Goal: Transaction & Acquisition: Purchase product/service

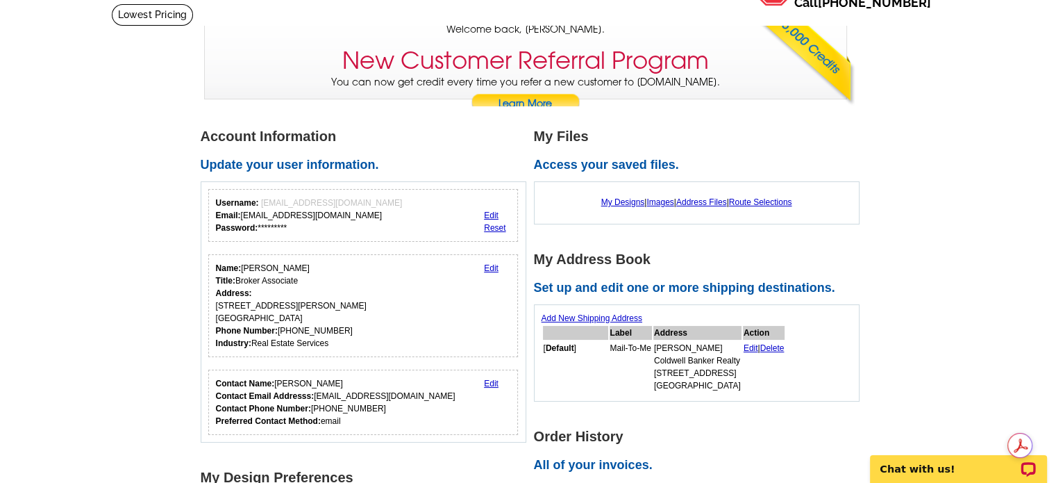
scroll to position [69, 0]
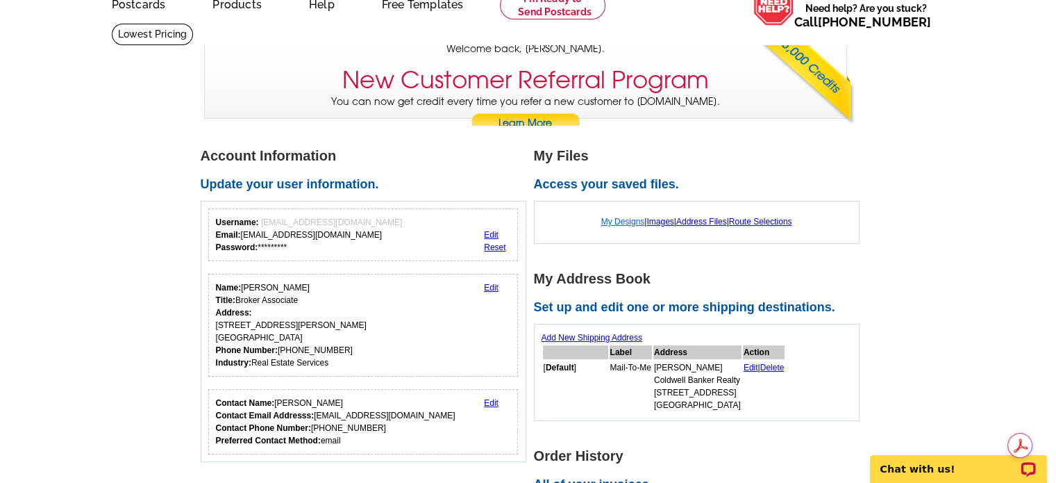
click at [620, 221] on link "My Designs" at bounding box center [623, 222] width 44 height 10
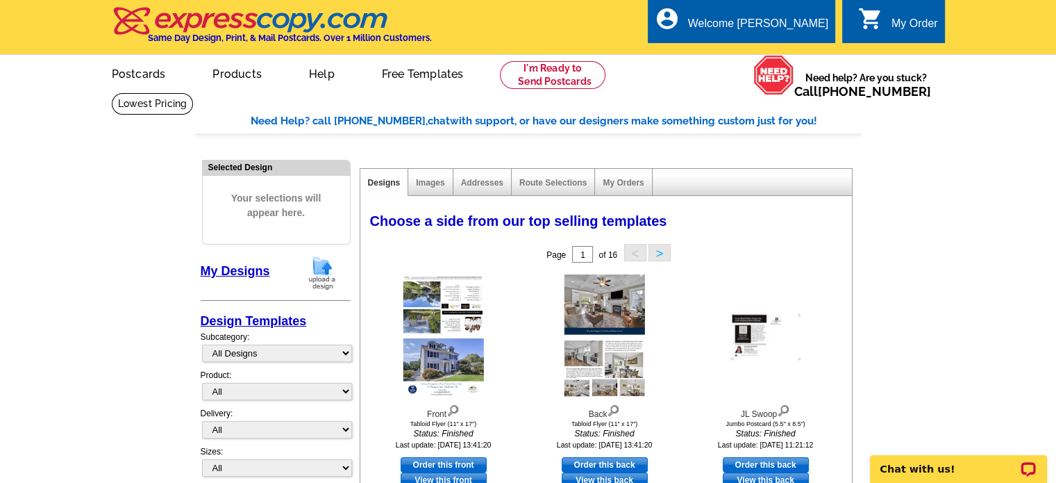
scroll to position [69, 0]
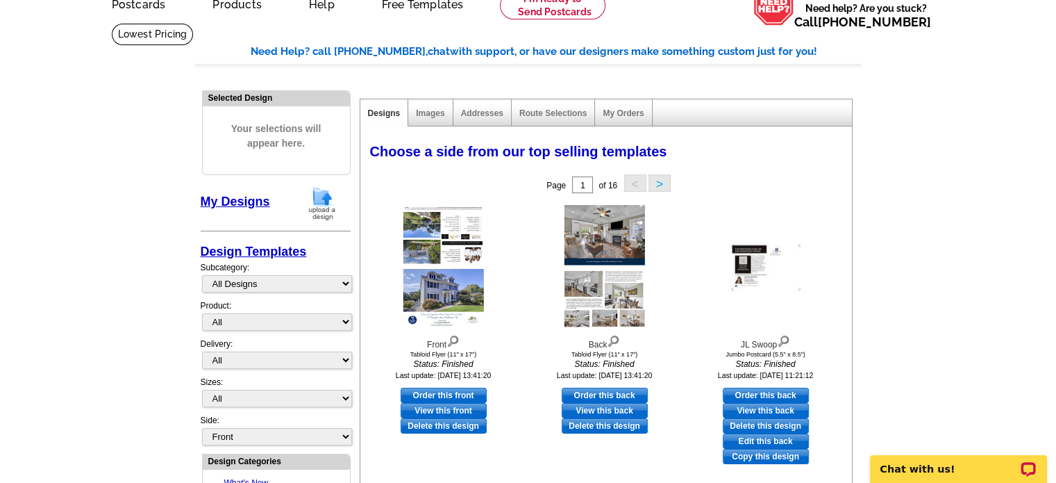
click at [323, 202] on img at bounding box center [322, 202] width 36 height 35
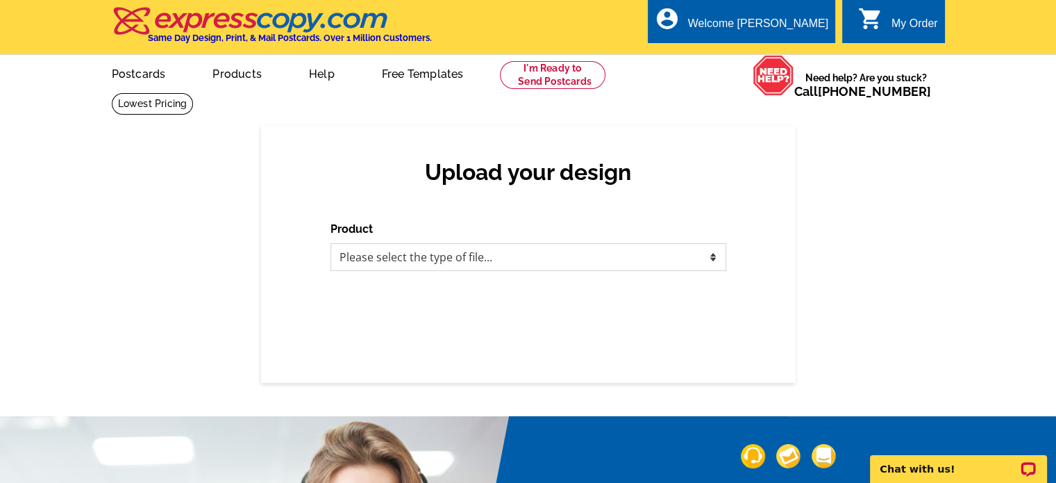
click at [714, 256] on select "Please select the type of file... Postcards Business Cards Letters and flyers G…" at bounding box center [529, 257] width 396 height 28
select select "1"
click at [331, 244] on select "Please select the type of file... Postcards Business Cards Letters and flyers G…" at bounding box center [529, 257] width 396 height 28
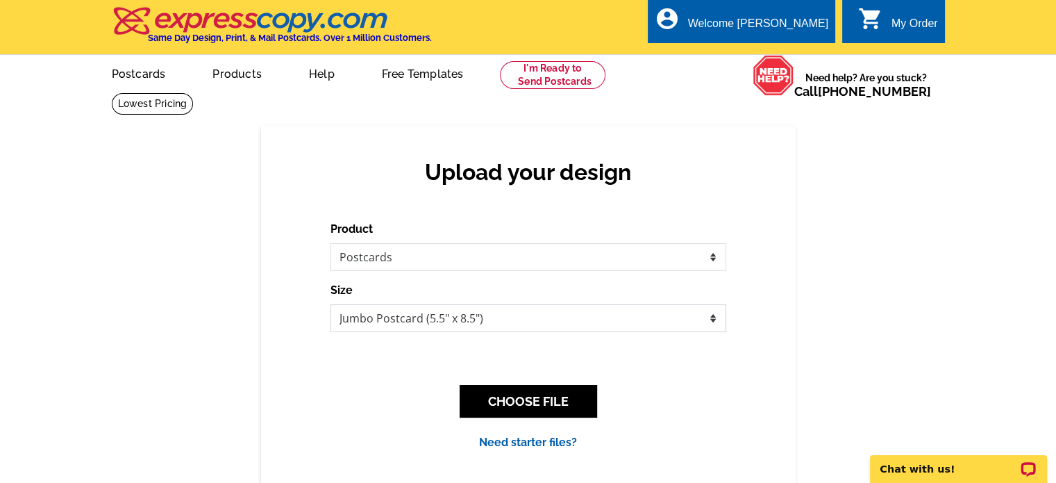
click at [714, 319] on select "Jumbo Postcard (5.5" x 8.5") Regular Postcard (4.25" x 5.6") Panoramic Postcard…" at bounding box center [529, 318] width 396 height 28
select select "9"
click at [331, 305] on select "Jumbo Postcard (5.5" x 8.5") Regular Postcard (4.25" x 5.6") Panoramic Postcard…" at bounding box center [529, 318] width 396 height 28
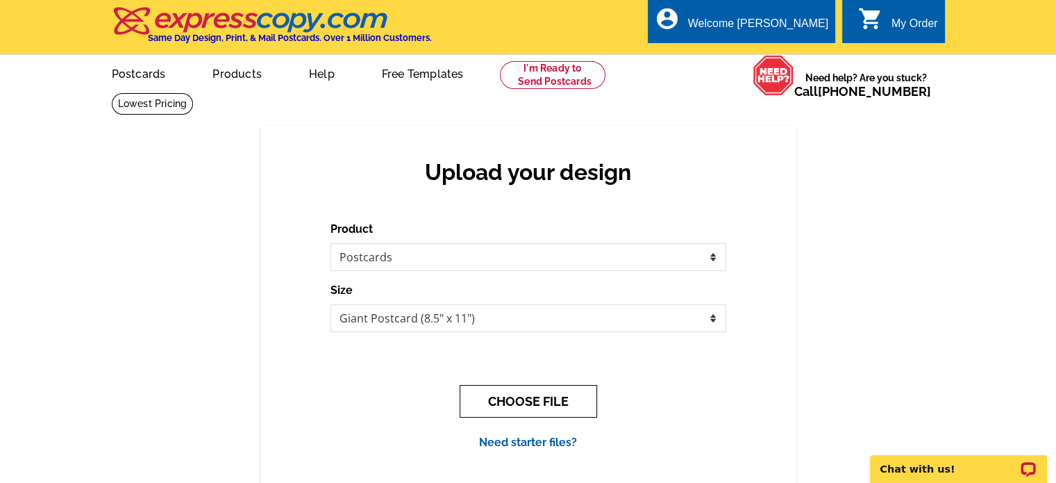
click at [528, 399] on button "CHOOSE FILE" at bounding box center [528, 401] width 137 height 33
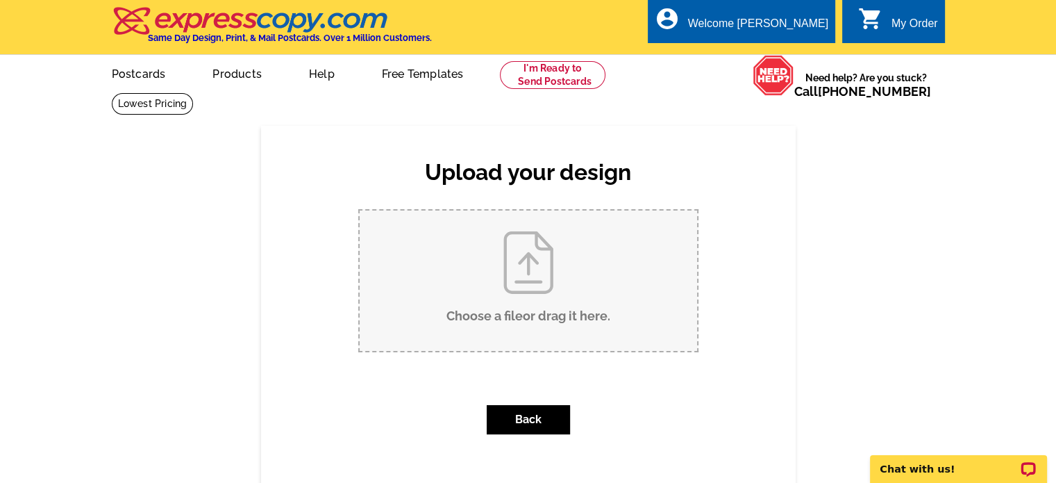
click at [526, 260] on input "Choose a file or drag it here ." at bounding box center [528, 280] width 337 height 140
type input "C:\fakepath\spotlight front page.jpg"
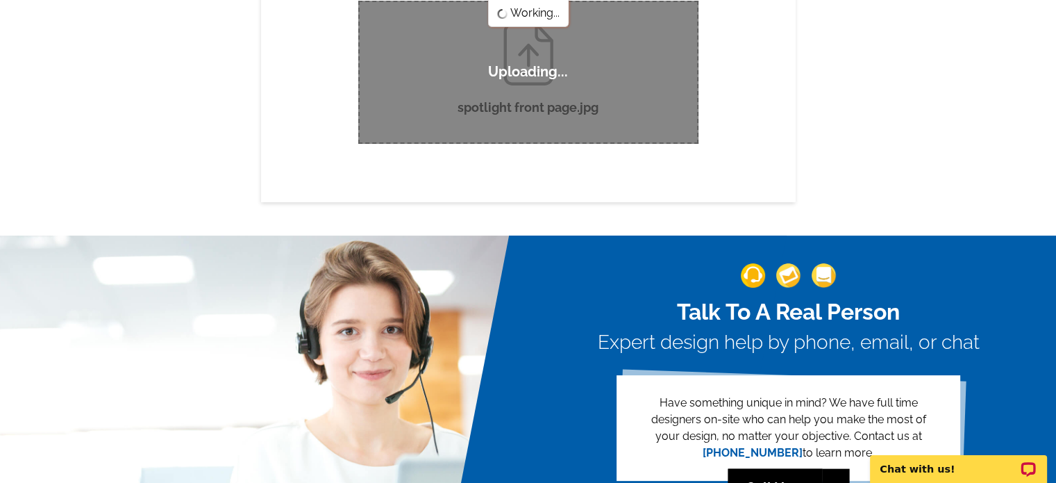
scroll to position [139, 0]
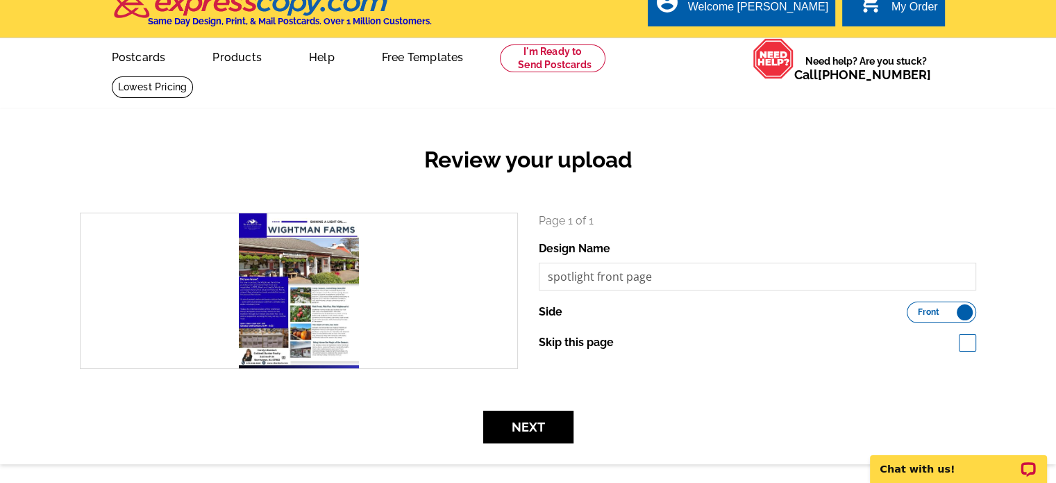
scroll to position [69, 0]
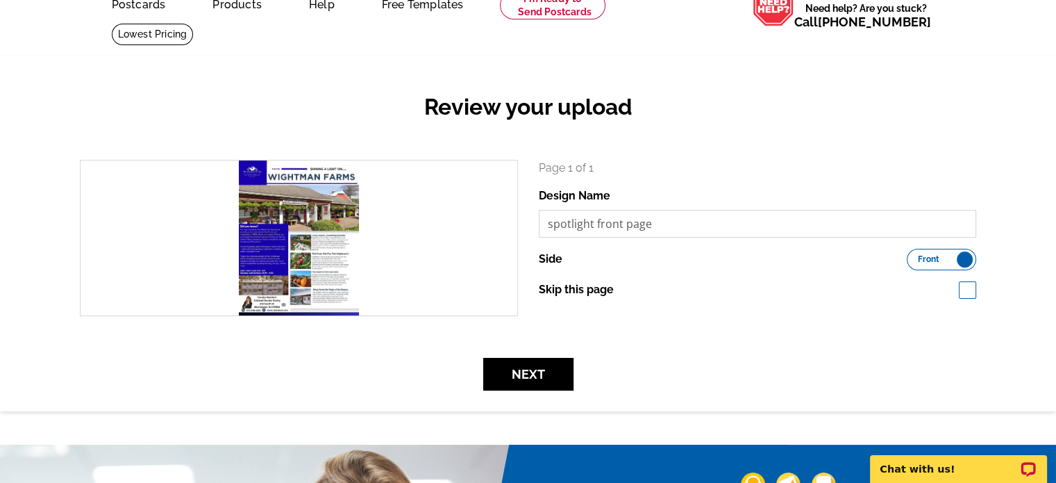
click at [549, 224] on input "spotlight front page" at bounding box center [758, 224] width 438 height 28
type input "Wightman Farm Spotlight front page"
click at [528, 376] on button "Next" at bounding box center [528, 374] width 90 height 33
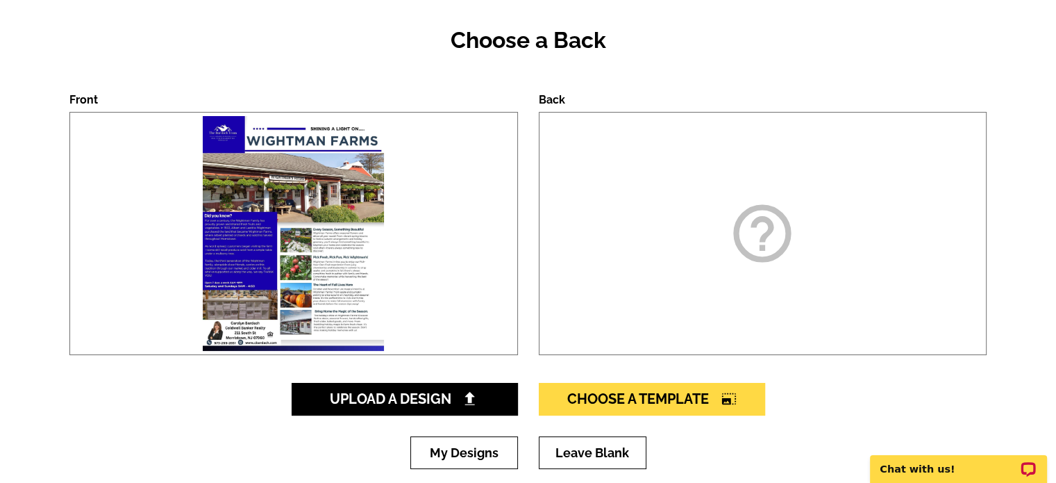
scroll to position [208, 0]
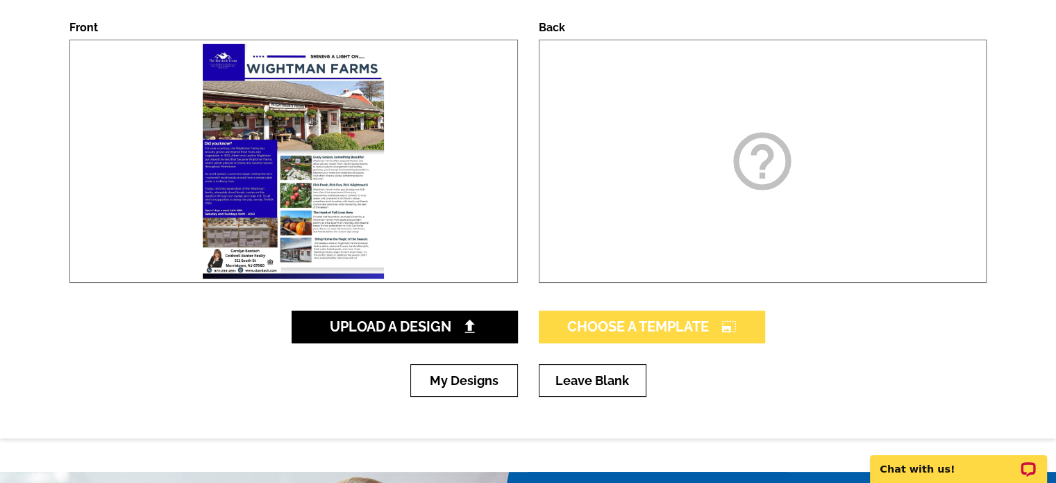
click at [676, 321] on span "Choose A Template photo_size_select_large" at bounding box center [651, 326] width 169 height 17
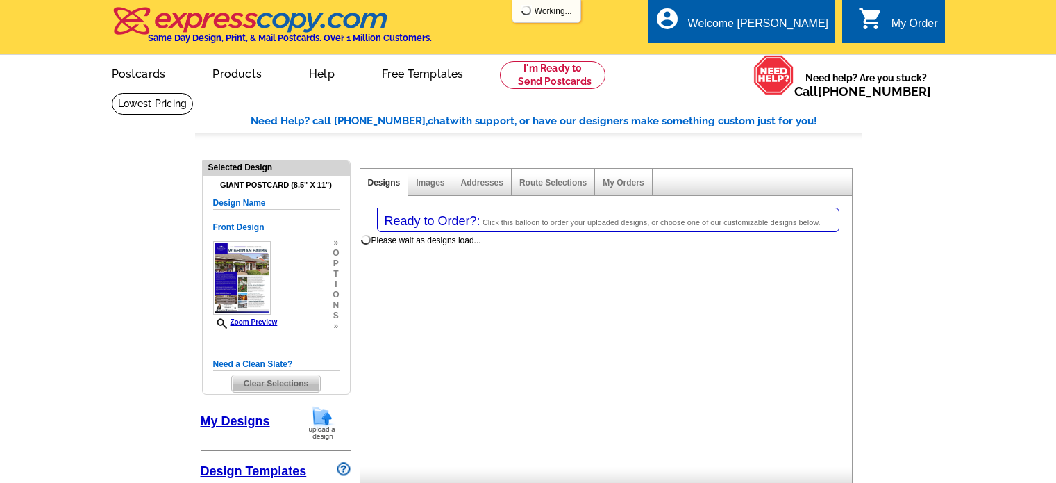
select select "1"
select select "9"
select select "back"
select select "785"
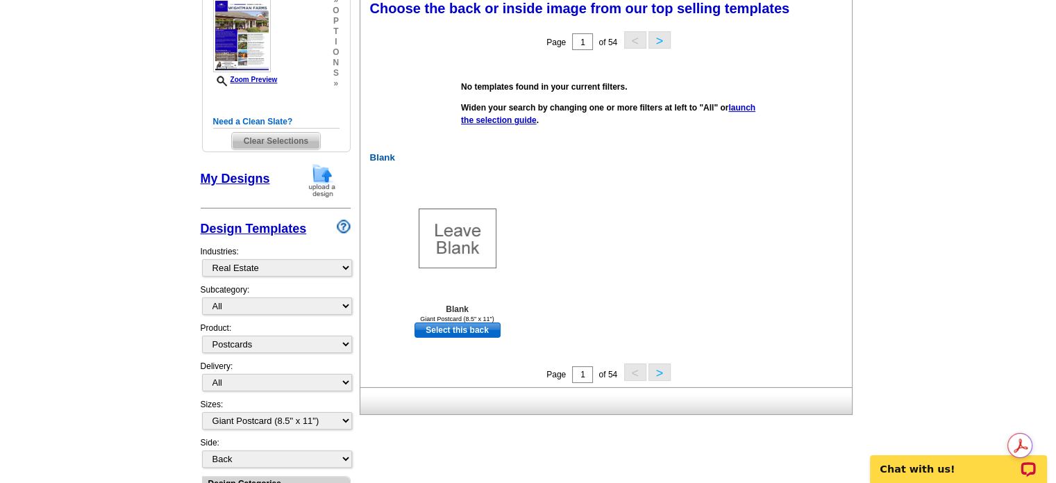
scroll to position [278, 0]
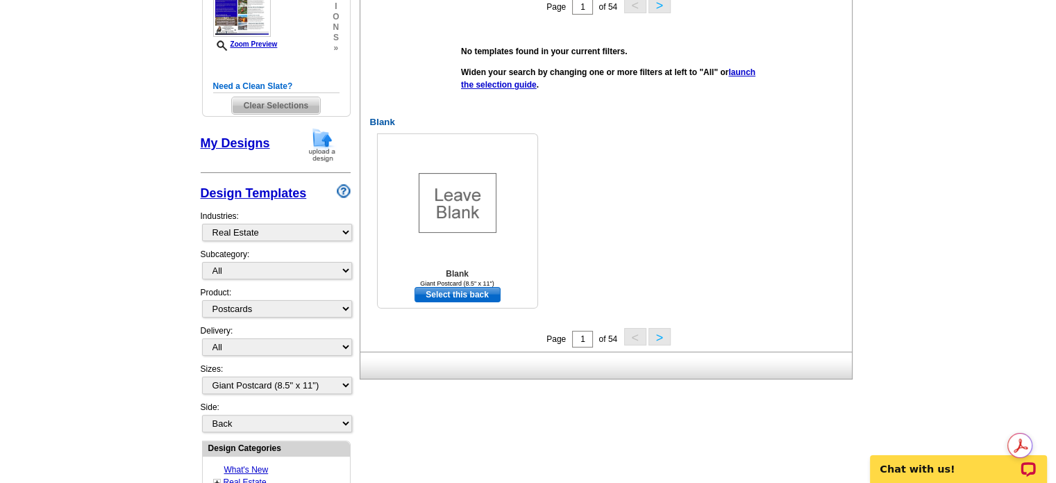
click at [451, 297] on link "Select this back" at bounding box center [458, 294] width 86 height 15
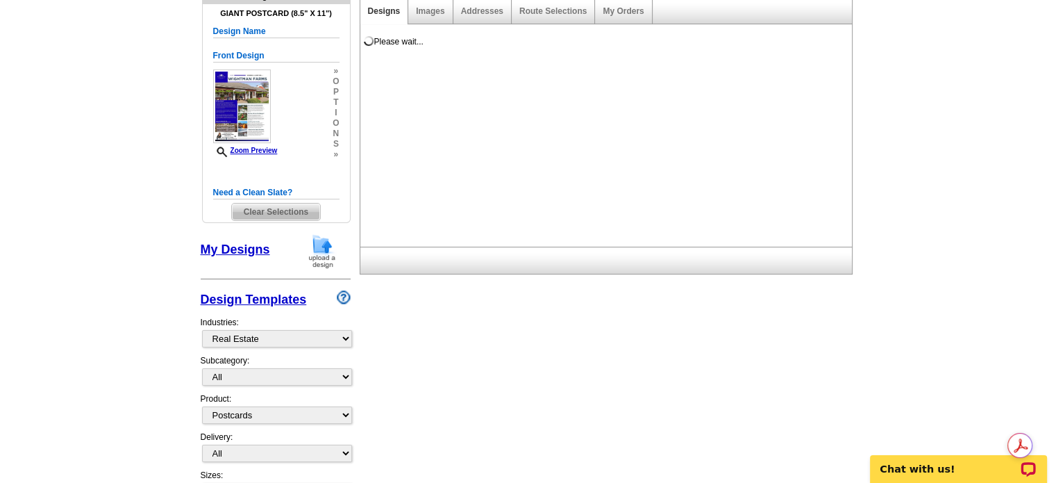
scroll to position [0, 0]
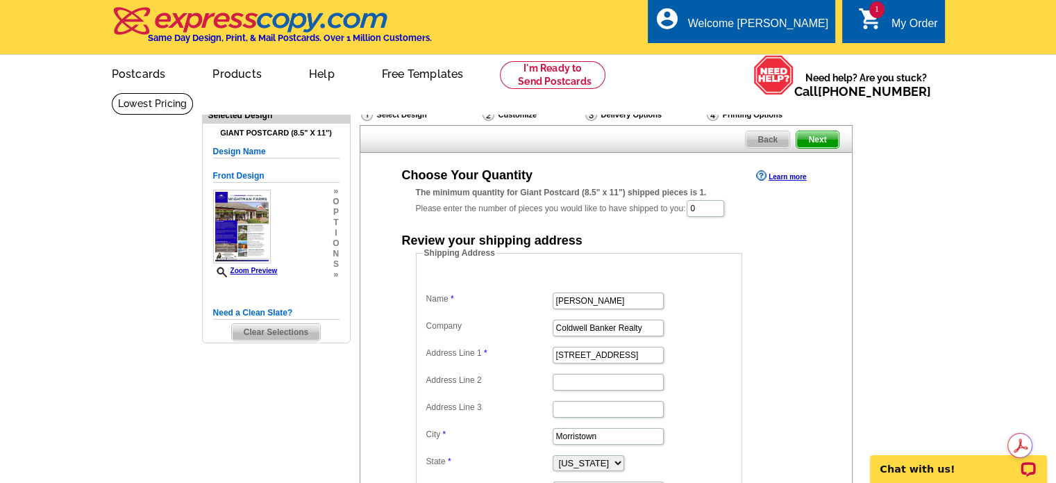
click at [764, 138] on span "Back" at bounding box center [768, 139] width 44 height 17
click at [758, 138] on span "Back" at bounding box center [768, 139] width 44 height 17
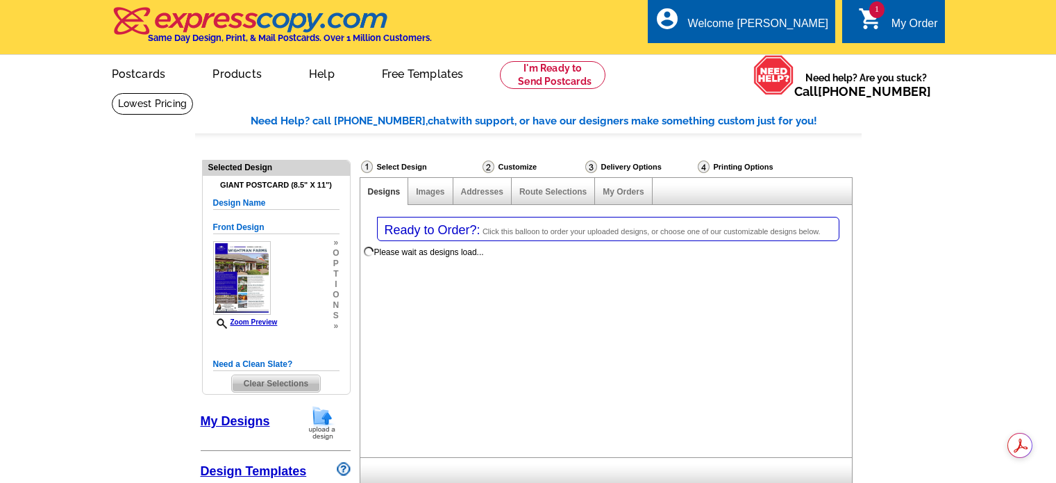
select select "1"
select select "9"
select select "back"
select select "785"
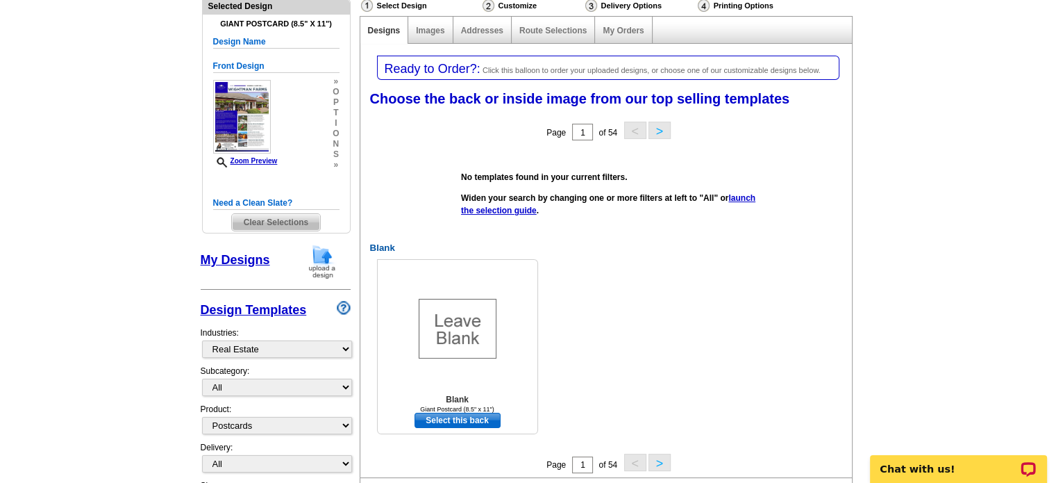
scroll to position [139, 0]
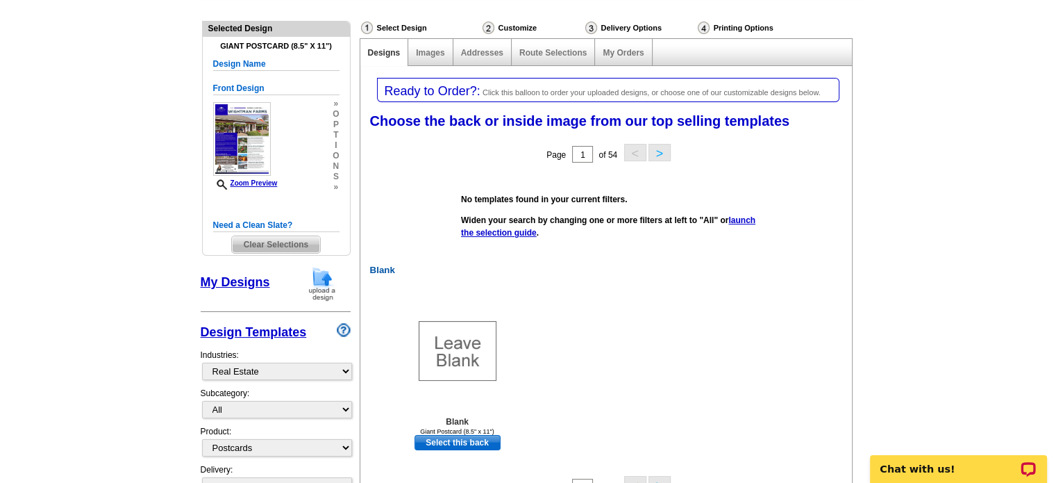
click at [324, 287] on img at bounding box center [322, 283] width 36 height 35
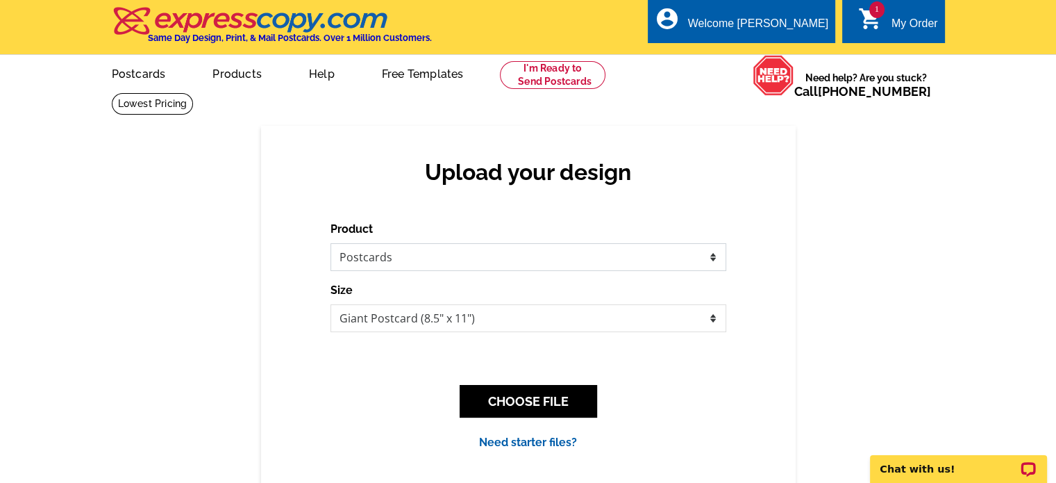
click at [710, 256] on select "Please select the type of file... Postcards Business Cards Letters and flyers G…" at bounding box center [529, 257] width 396 height 28
click at [331, 244] on select "Please select the type of file... Postcards Business Cards Letters and flyers G…" at bounding box center [529, 257] width 396 height 28
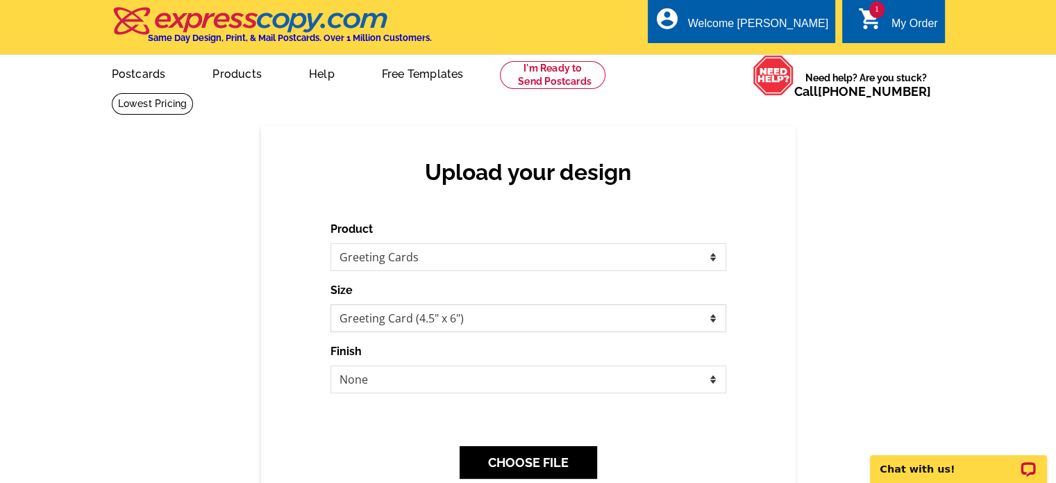
click at [708, 317] on select "Greeting Card (4.5" x 6") Greeting Card - Large (8.5" x 5.5")" at bounding box center [529, 318] width 396 height 28
click at [712, 255] on select "Please select the type of file... Postcards Business Cards Letters and flyers G…" at bounding box center [529, 257] width 396 height 28
select select "1"
click at [331, 244] on select "Please select the type of file... Postcards Business Cards Letters and flyers G…" at bounding box center [529, 257] width 396 height 28
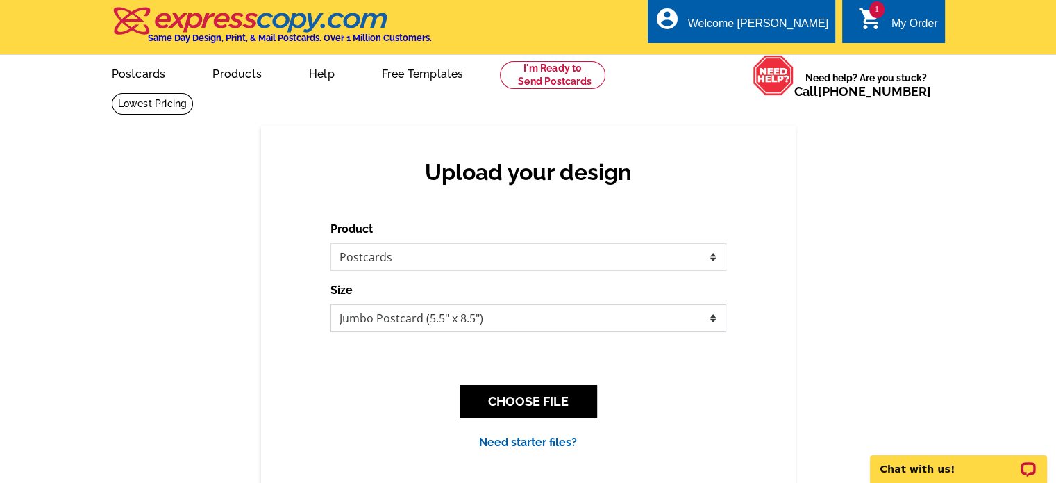
click at [708, 316] on select "Jumbo Postcard (5.5" x 8.5") Regular Postcard (4.25" x 5.6") Panoramic Postcard…" at bounding box center [529, 318] width 396 height 28
select select "9"
click at [331, 305] on select "Jumbo Postcard (5.5" x 8.5") Regular Postcard (4.25" x 5.6") Panoramic Postcard…" at bounding box center [529, 318] width 396 height 28
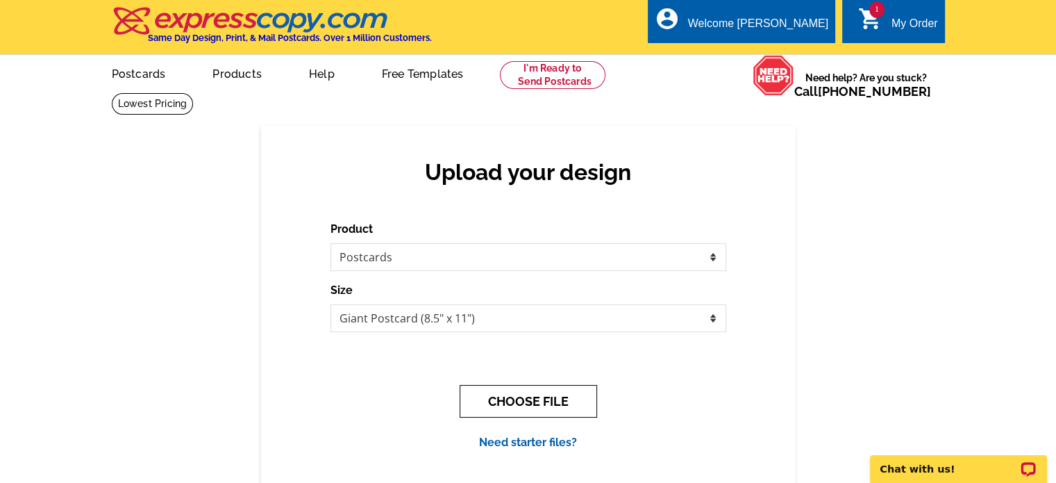
click at [530, 401] on button "CHOOSE FILE" at bounding box center [528, 401] width 137 height 33
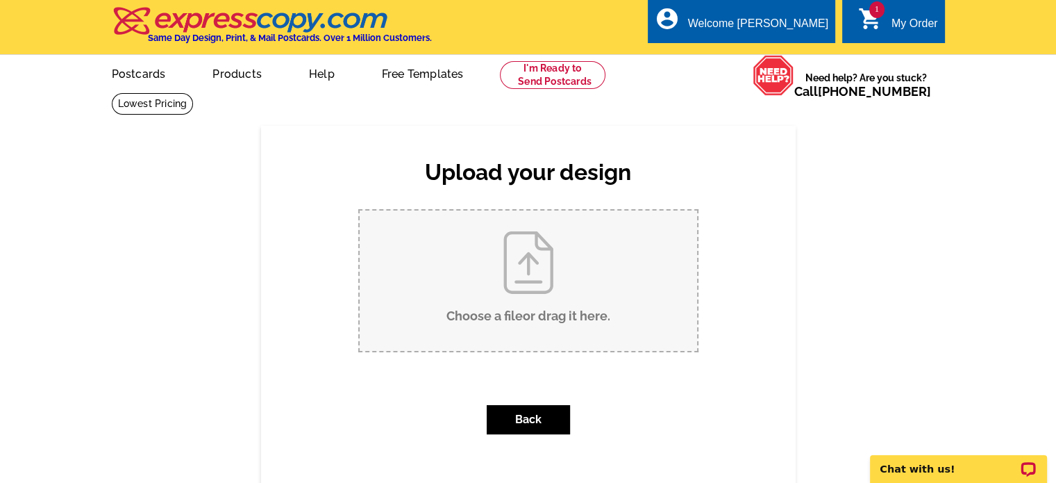
click at [519, 278] on input "Choose a file or drag it here ." at bounding box center [528, 280] width 337 height 140
type input "C:\fakepath\Side two recent sales .jpg"
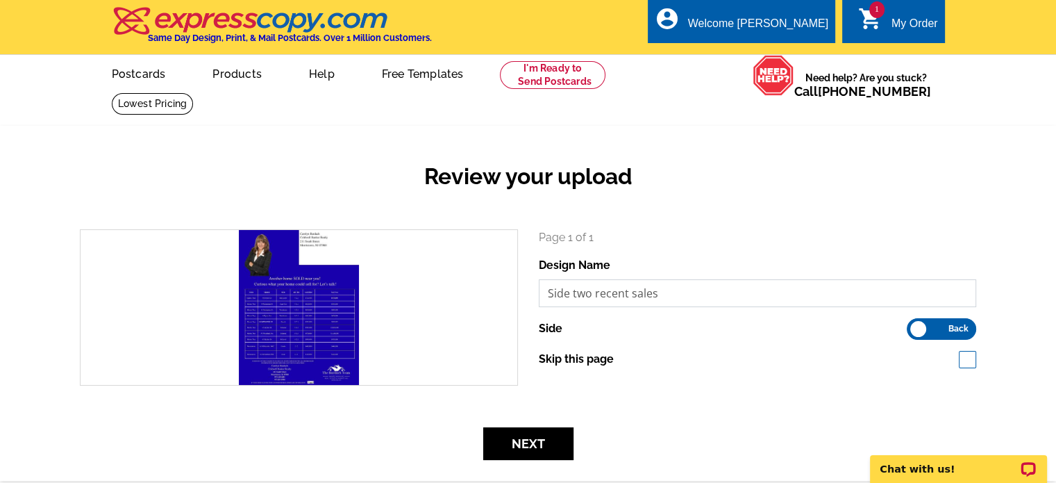
click at [547, 294] on input "Side two recent sales" at bounding box center [758, 293] width 438 height 28
click at [589, 293] on input "Side two recent sales" at bounding box center [758, 293] width 438 height 28
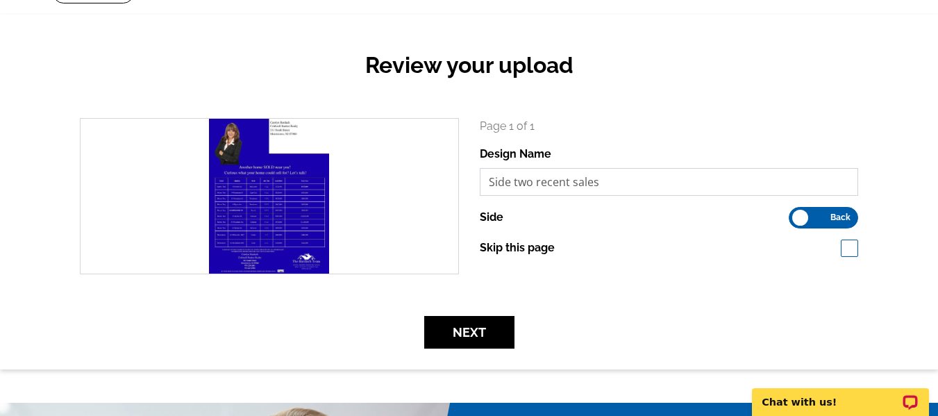
scroll to position [208, 0]
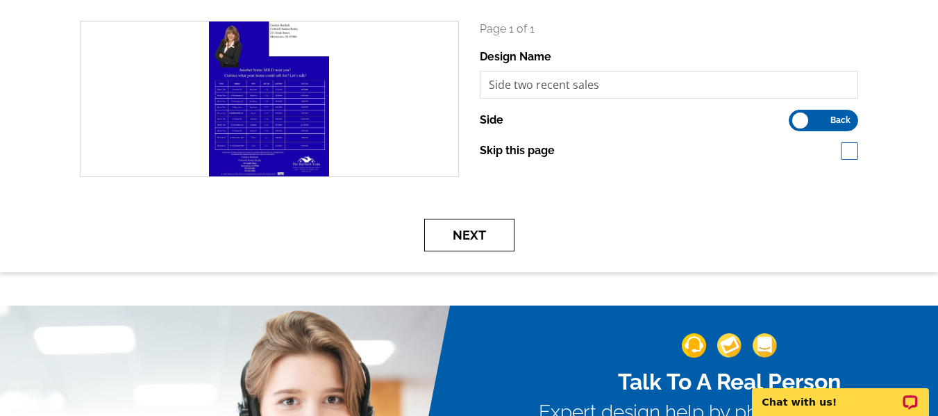
click at [471, 242] on button "Next" at bounding box center [469, 235] width 90 height 33
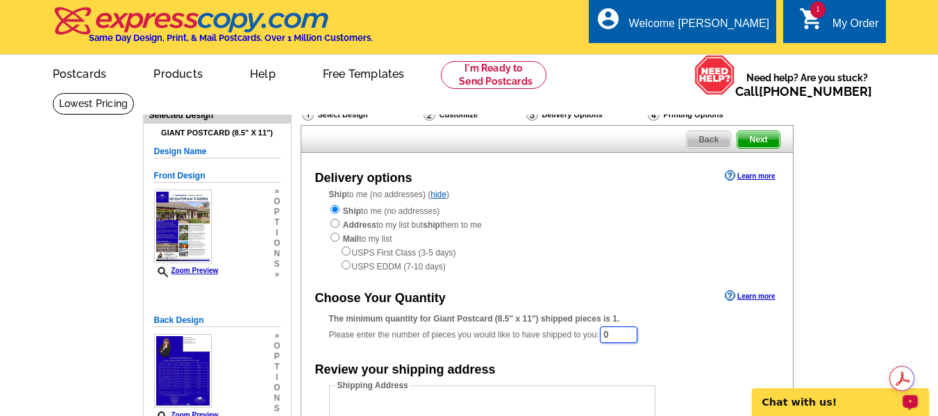
drag, startPoint x: 630, startPoint y: 337, endPoint x: 612, endPoint y: 333, distance: 18.0
click at [612, 333] on input "0" at bounding box center [618, 334] width 37 height 17
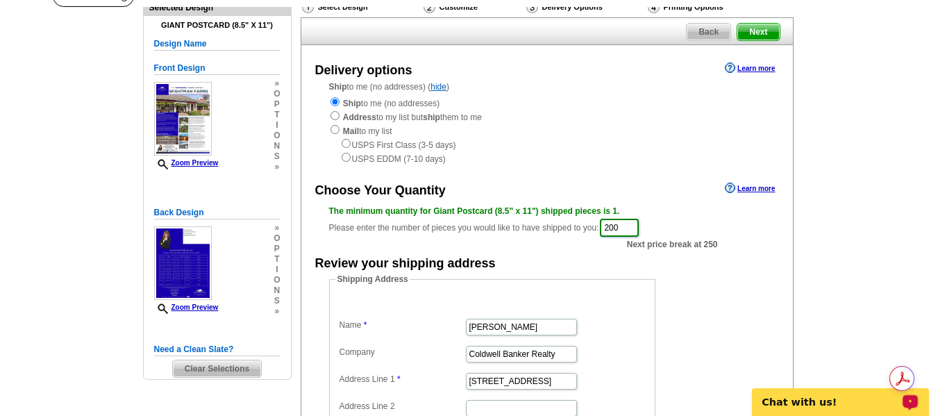
scroll to position [139, 0]
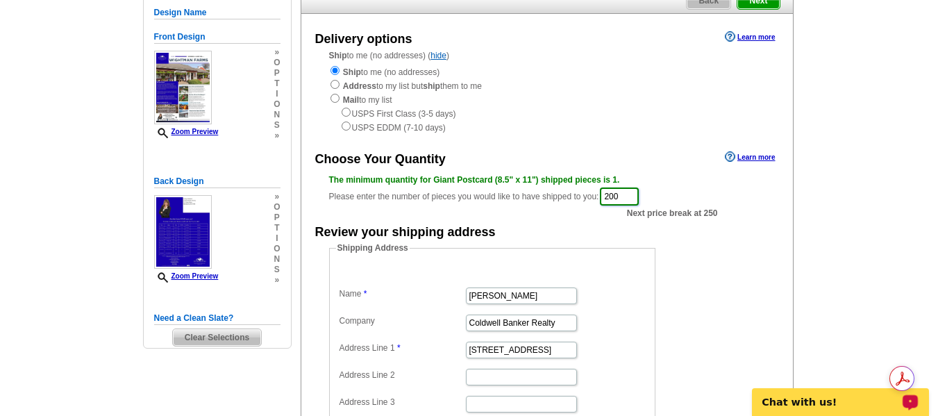
type input "200"
drag, startPoint x: 535, startPoint y: 349, endPoint x: 421, endPoint y: 357, distance: 114.1
click at [421, 357] on dd "211 South Street" at bounding box center [492, 349] width 312 height 22
type input "4 Forest Dale Dr"
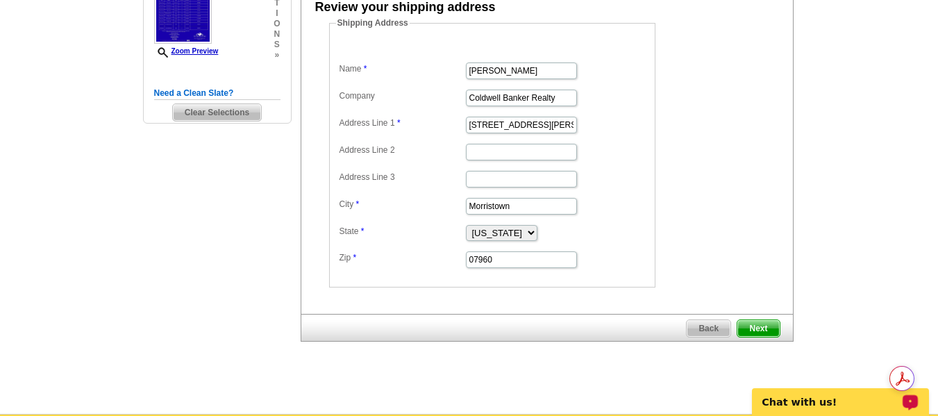
click at [755, 331] on span "Next" at bounding box center [758, 328] width 42 height 17
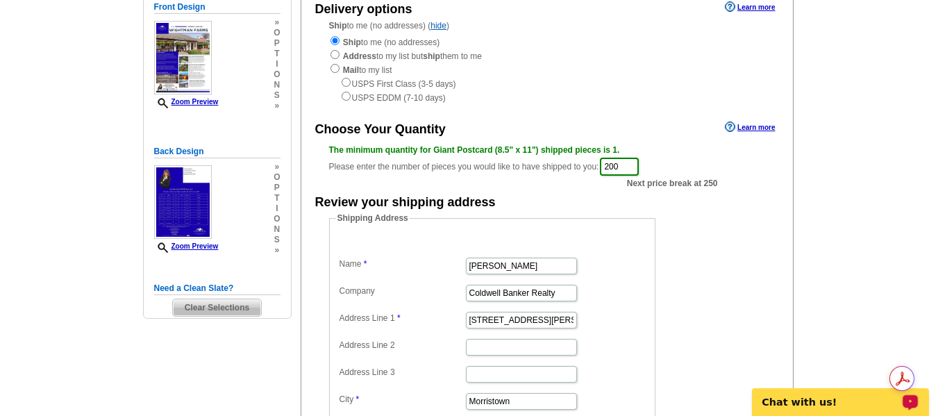
scroll to position [156, 0]
